Goal: Task Accomplishment & Management: Manage account settings

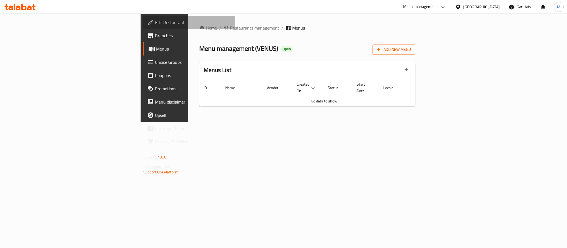
click at [155, 22] on span "Edit Restaurant" at bounding box center [193, 22] width 76 height 7
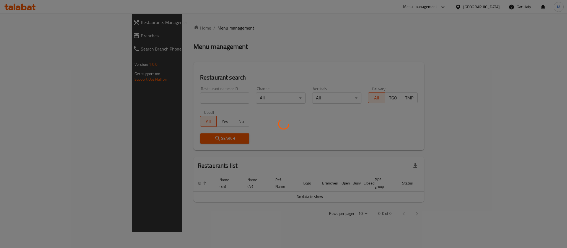
click at [155, 100] on div at bounding box center [283, 124] width 567 height 248
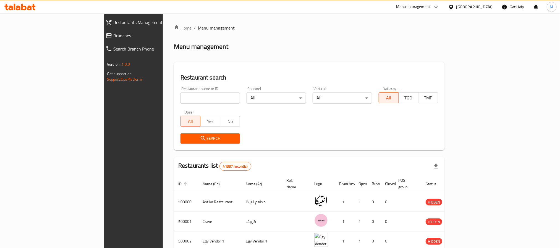
click at [181, 98] on input "search" at bounding box center [210, 98] width 59 height 11
paste input "658823"
type input "658823"
click button "Search" at bounding box center [210, 139] width 59 height 10
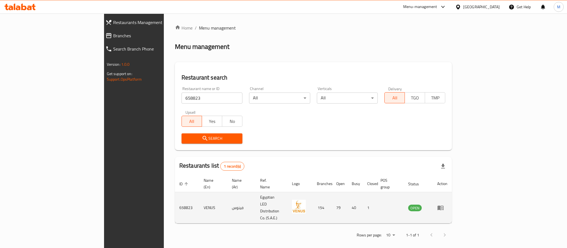
click at [452, 200] on td "enhanced table" at bounding box center [442, 208] width 19 height 31
click at [443, 206] on icon "enhanced table" at bounding box center [440, 208] width 6 height 5
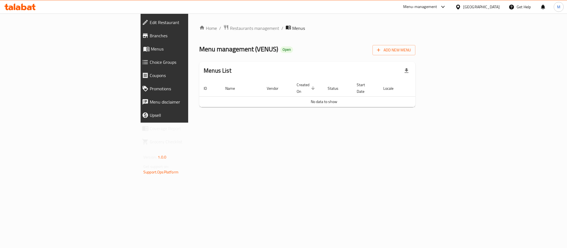
click at [151, 49] on span "Menus" at bounding box center [191, 49] width 80 height 7
click at [199, 53] on span "Menu management ( VENUS )" at bounding box center [238, 49] width 79 height 12
copy span "VENUS"
click at [137, 41] on link "Branches" at bounding box center [186, 35] width 98 height 13
